Goal: Task Accomplishment & Management: Complete application form

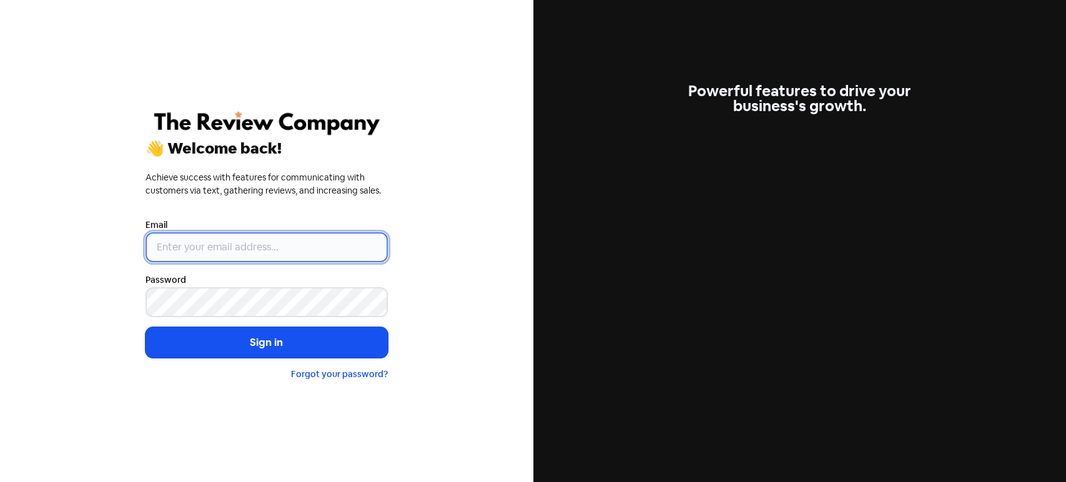
type input "[PERSON_NAME][EMAIL_ADDRESS][DOMAIN_NAME]"
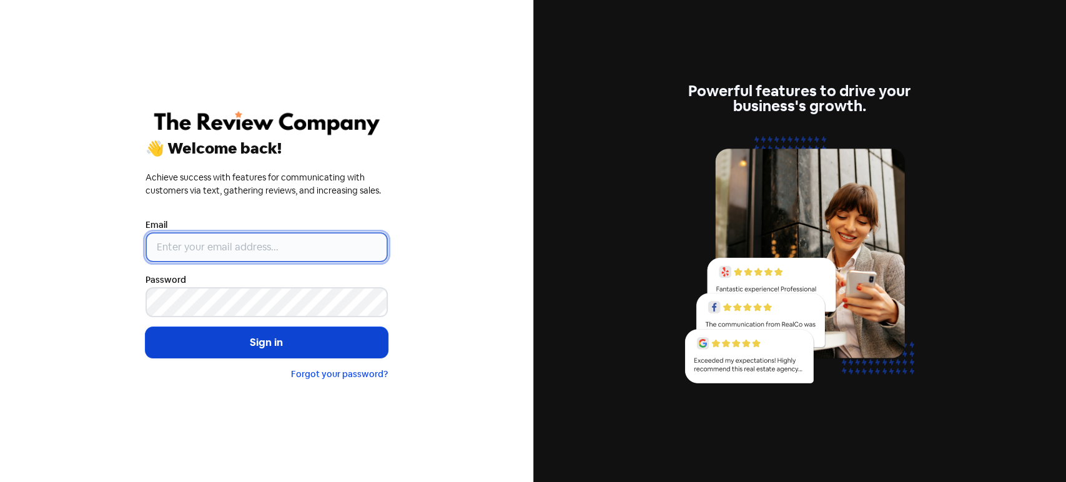
type input "[PERSON_NAME][EMAIL_ADDRESS][DOMAIN_NAME]"
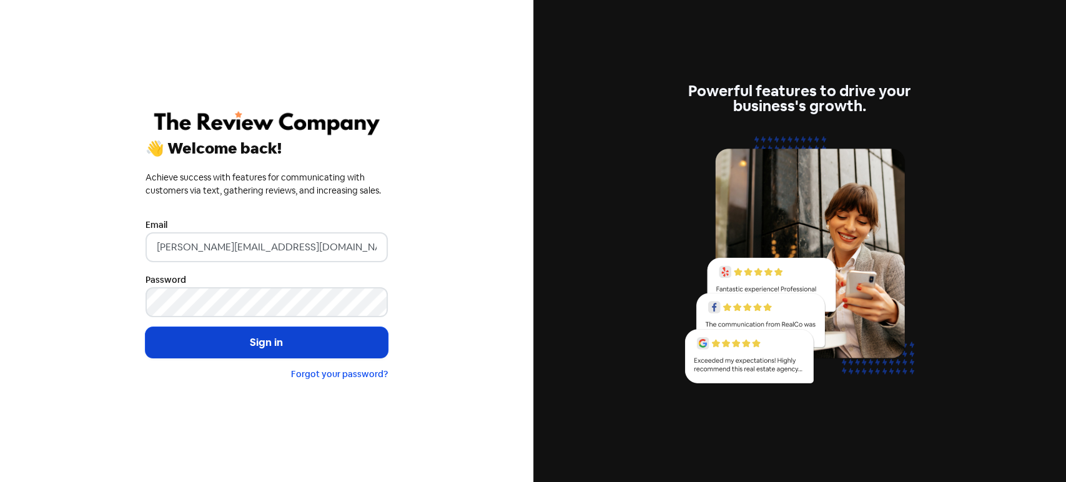
click at [270, 347] on button "Sign in" at bounding box center [267, 342] width 242 height 31
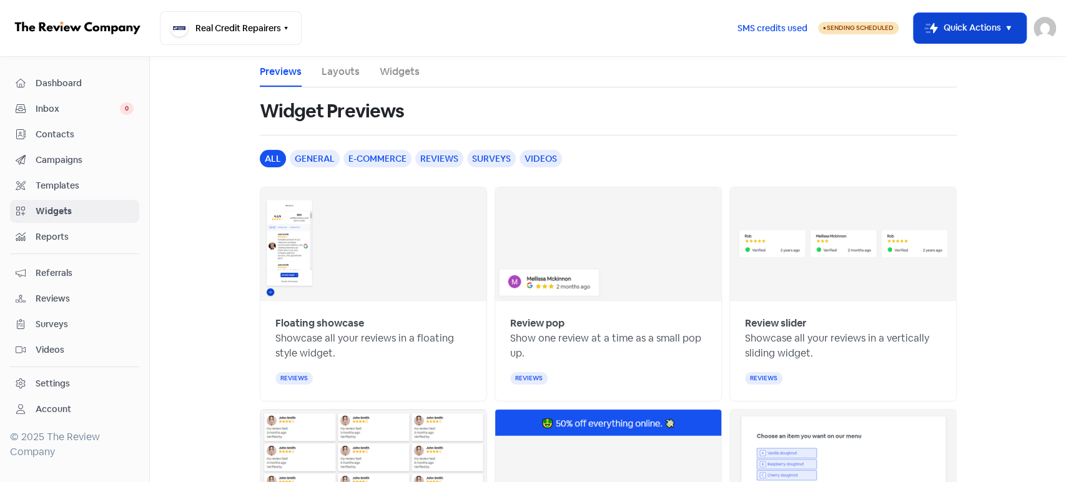
click at [984, 19] on button "Icon For Thunder-move Quick Actions" at bounding box center [970, 28] width 112 height 30
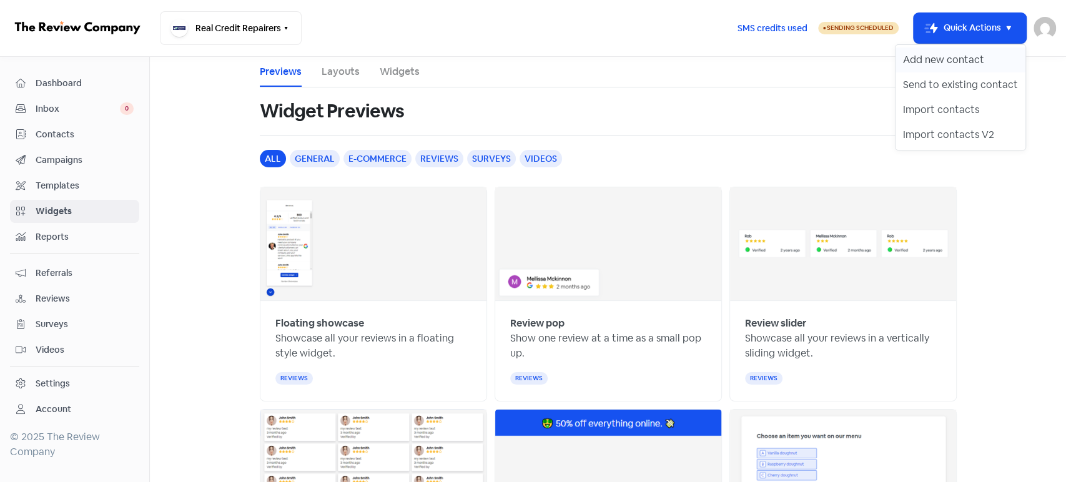
click at [972, 50] on button "Add new contact" at bounding box center [961, 59] width 130 height 25
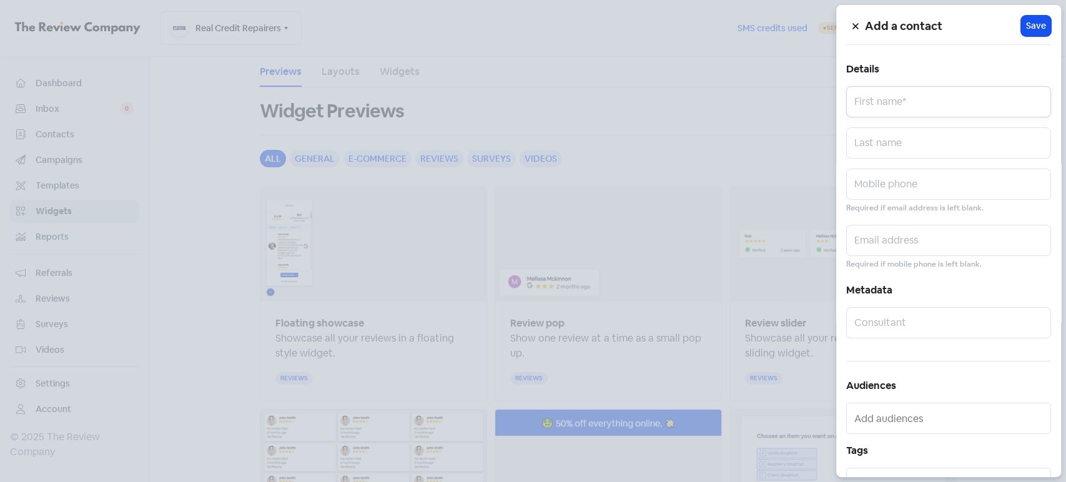
click at [889, 106] on input "text" at bounding box center [948, 101] width 205 height 31
paste input "Adeel Khaliq"
type input "Adeel Khaliq"
click at [902, 184] on input "text" at bounding box center [948, 184] width 205 height 31
paste input "0491313300"
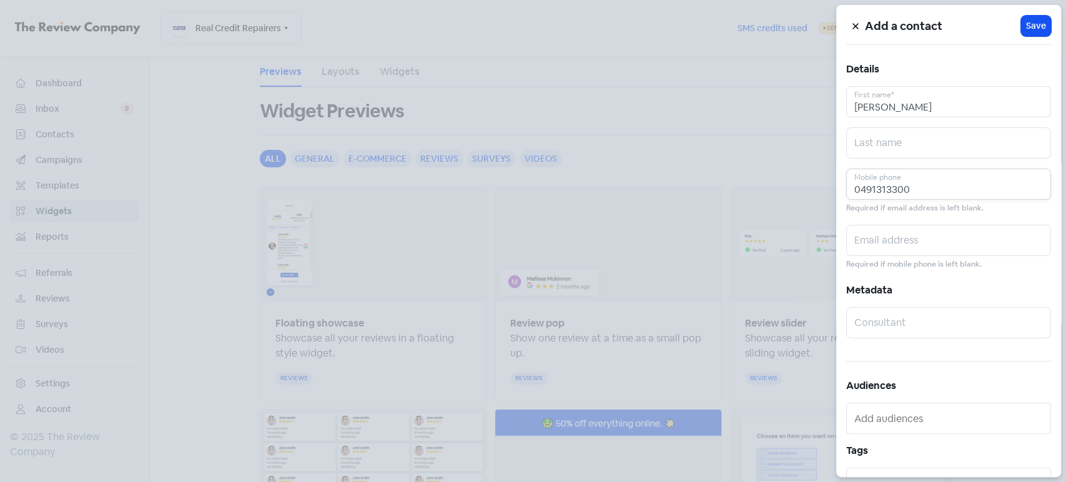
type input "0491313300"
drag, startPoint x: 923, startPoint y: 242, endPoint x: 914, endPoint y: 241, distance: 8.8
click at [923, 242] on input "text" at bounding box center [948, 240] width 205 height 31
paste input "adeelkhaliq0@gmail.com"
type input "adeelkhaliq0@gmail.com"
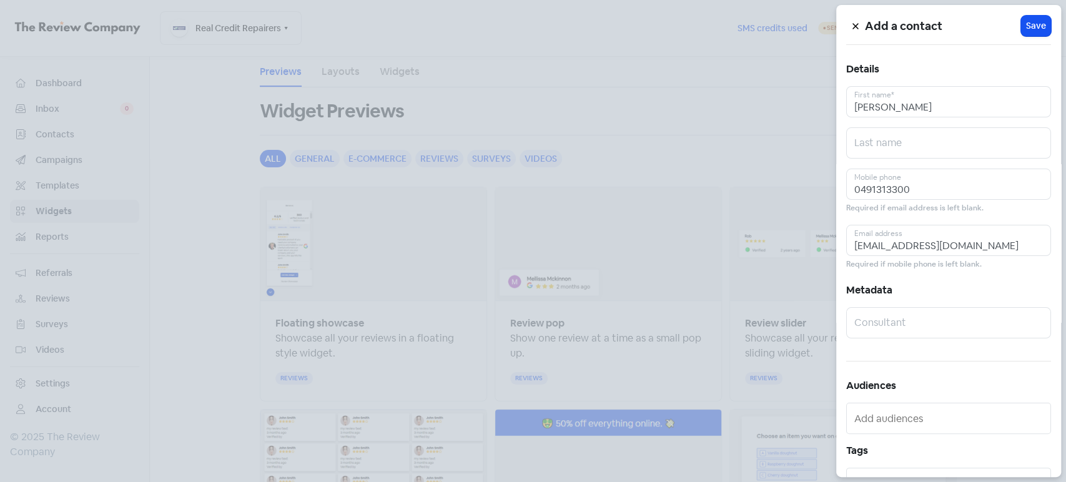
click at [1025, 37] on div "Add a contact Icon For Loading Save Details Adeel Khaliq First name* Last name …" at bounding box center [948, 241] width 225 height 472
click at [1030, 33] on button "Icon For Loading Save" at bounding box center [1036, 26] width 30 height 21
